Goal: Navigation & Orientation: Find specific page/section

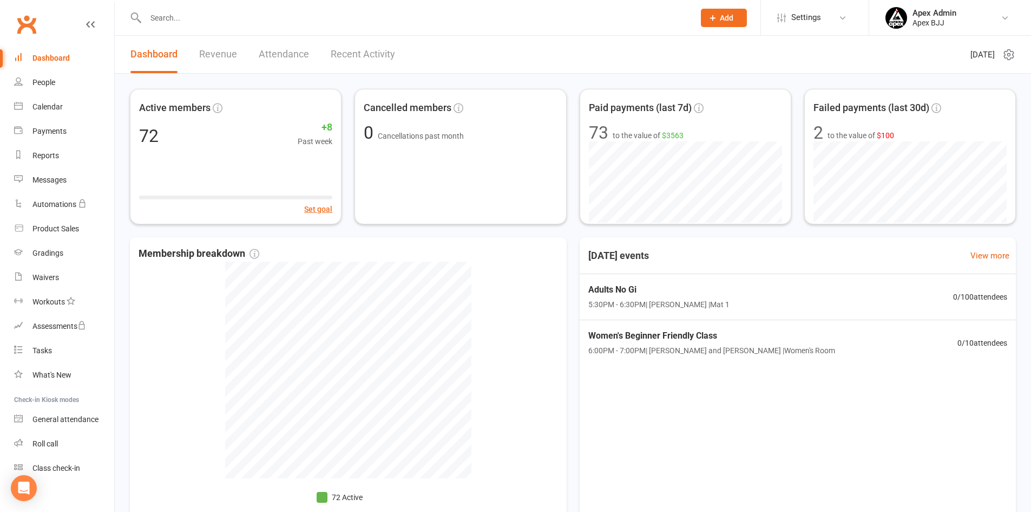
click at [339, 229] on div "Active members 72 +8 Past week Set goal Cancelled members 0 Cancellations past …" at bounding box center [573, 308] width 916 height 468
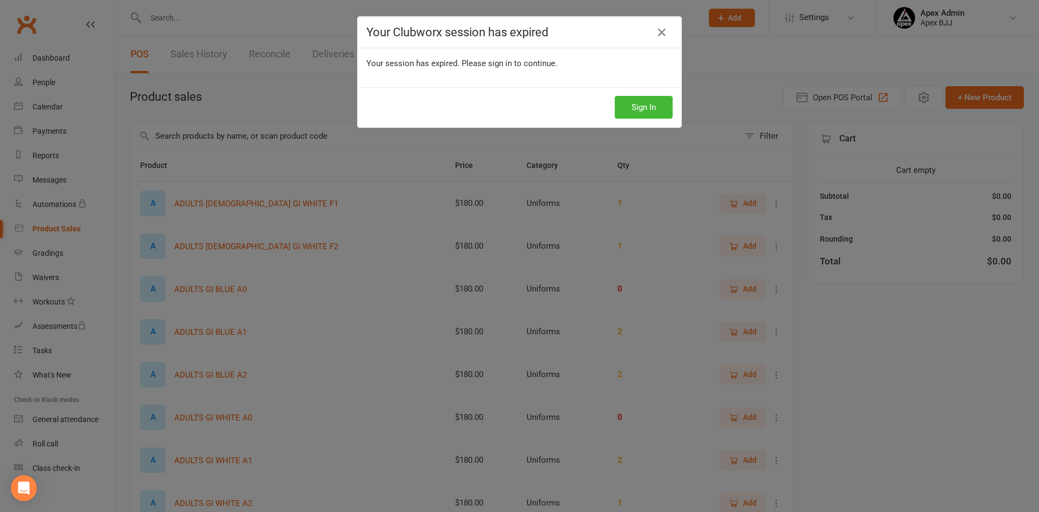
select select "100"
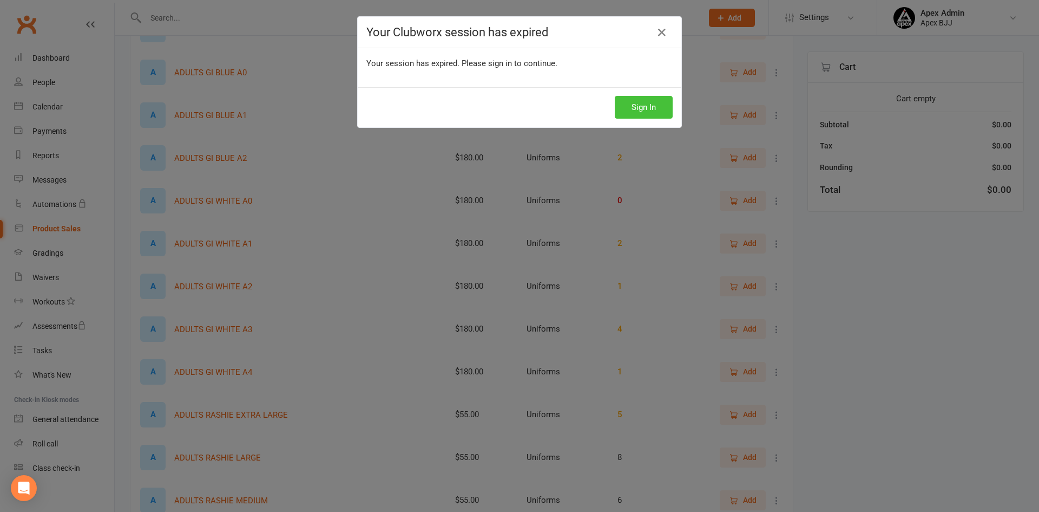
click at [638, 108] on button "Sign In" at bounding box center [644, 107] width 58 height 23
